Goal: Go to known website: Go to known website

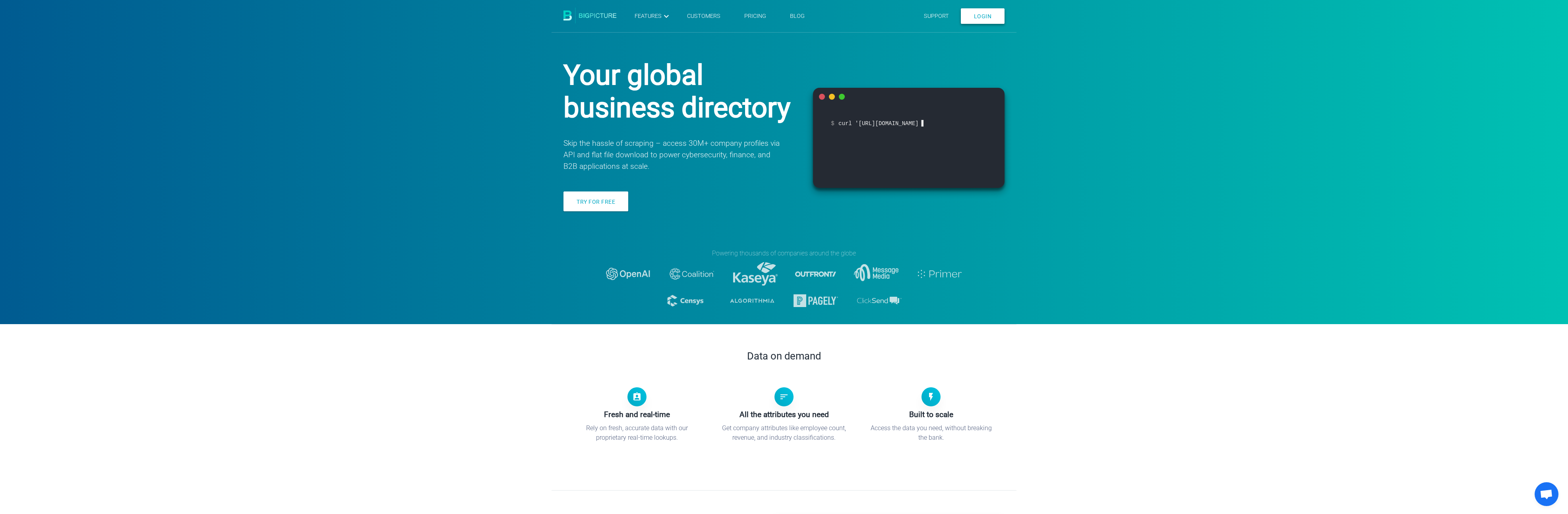
click at [988, 14] on link "Login" at bounding box center [984, 16] width 44 height 15
